Goal: Task Accomplishment & Management: Complete application form

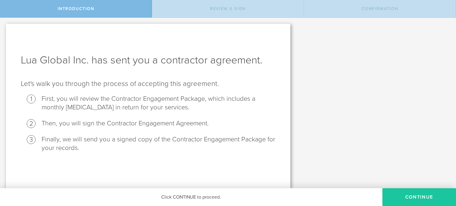
click at [397, 191] on button "Continue" at bounding box center [419, 197] width 74 height 18
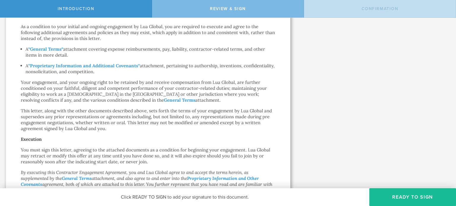
scroll to position [262, 0]
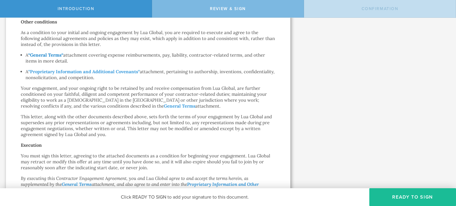
click at [45, 57] on strong "General Terms" at bounding box center [45, 55] width 31 height 6
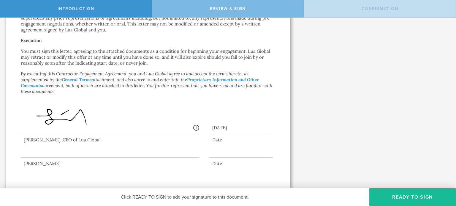
click at [417, 193] on button "Ready to Sign" at bounding box center [412, 197] width 87 height 18
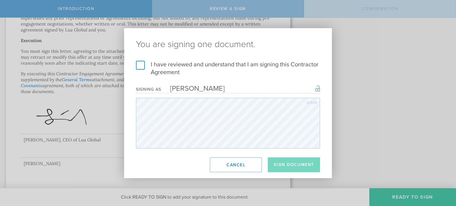
click at [311, 103] on div "Clear" at bounding box center [311, 103] width 11 height 4
click at [312, 102] on div "Clear" at bounding box center [311, 103] width 11 height 4
click at [310, 102] on div "Clear" at bounding box center [311, 103] width 11 height 4
click at [310, 104] on div "Clear" at bounding box center [311, 103] width 11 height 4
click at [313, 104] on div "Clear" at bounding box center [311, 103] width 11 height 4
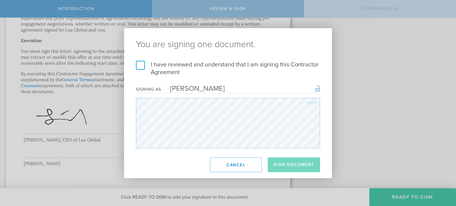
click at [141, 63] on label "I have reviewed and understand that I am signing this Contractor Agreement" at bounding box center [228, 68] width 184 height 15
click at [0, 0] on input "I have reviewed and understand that I am signing this Contractor Agreement" at bounding box center [0, 0] width 0 height 0
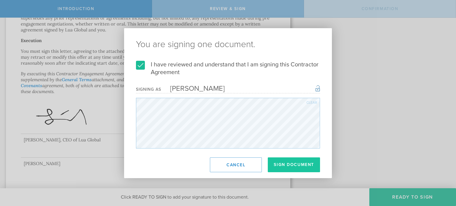
click at [285, 170] on button "Sign Document" at bounding box center [294, 164] width 52 height 15
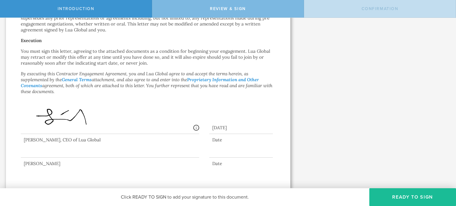
scroll to position [0, 0]
